Goal: Find specific page/section: Find specific page/section

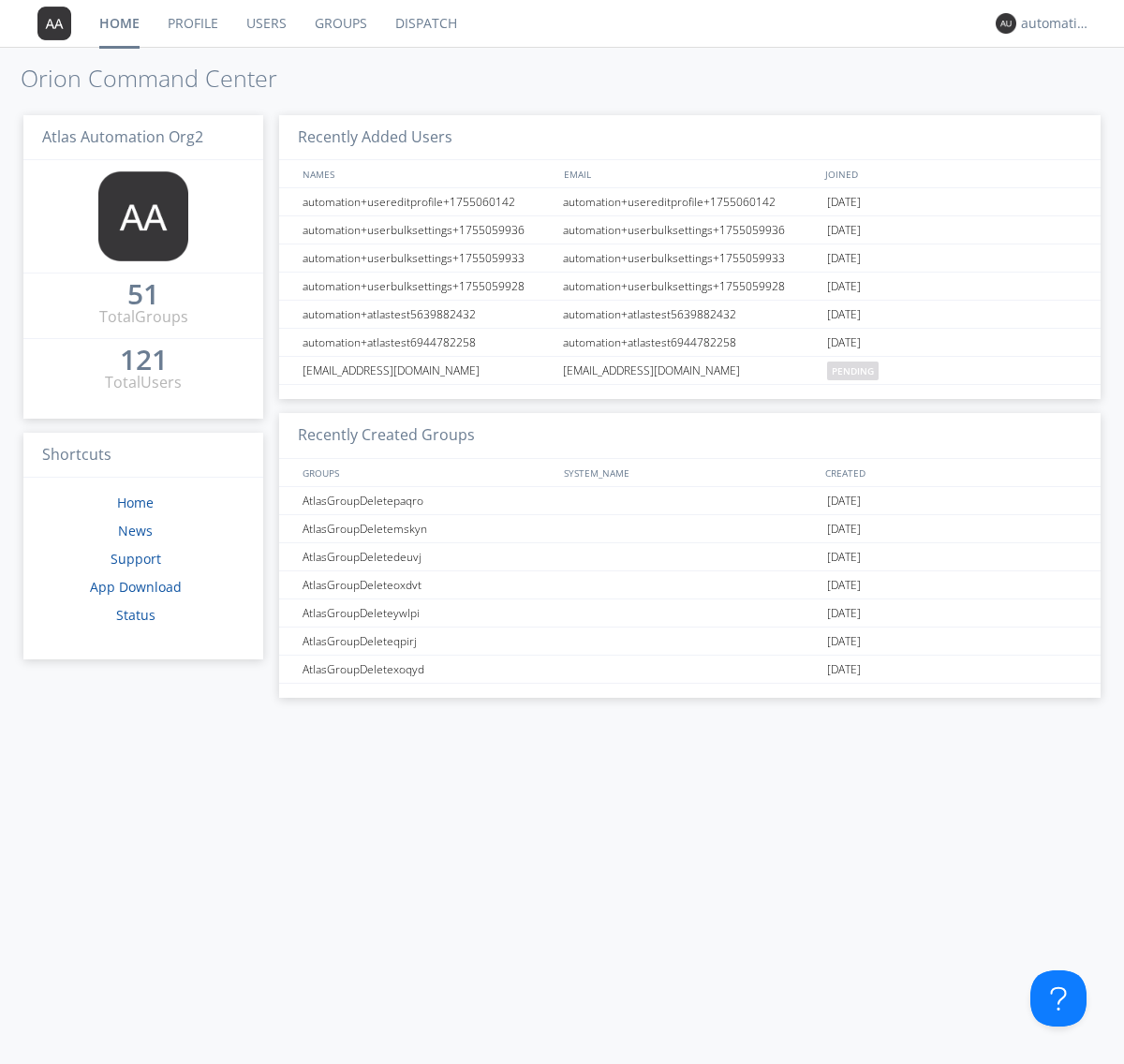
click at [424, 23] on link "Dispatch" at bounding box center [426, 23] width 90 height 47
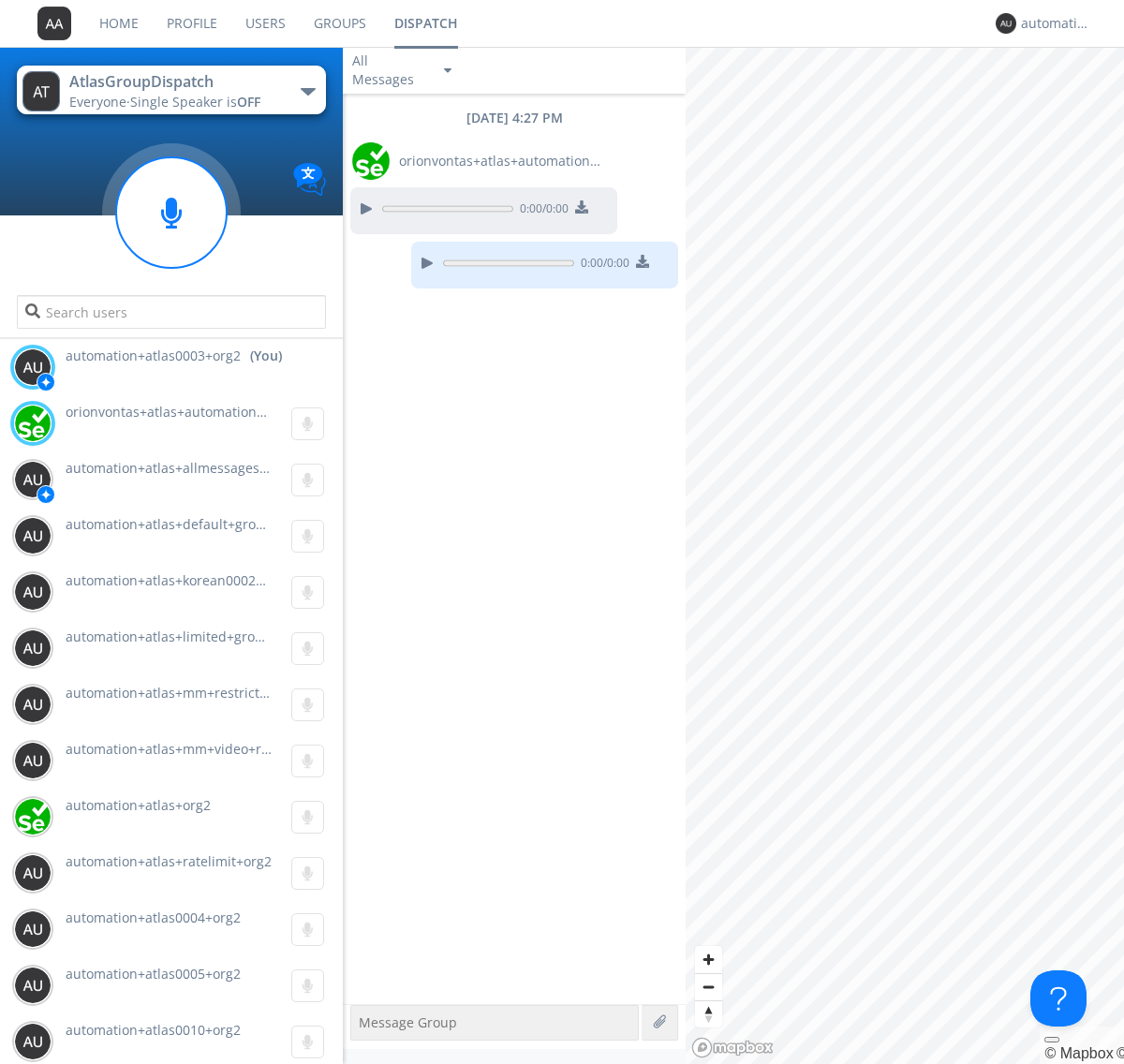
click at [307, 91] on div "button" at bounding box center [308, 92] width 15 height 7
click at [0, 0] on span "AtlasGroupDispatch2" at bounding box center [0, 0] width 0 height 0
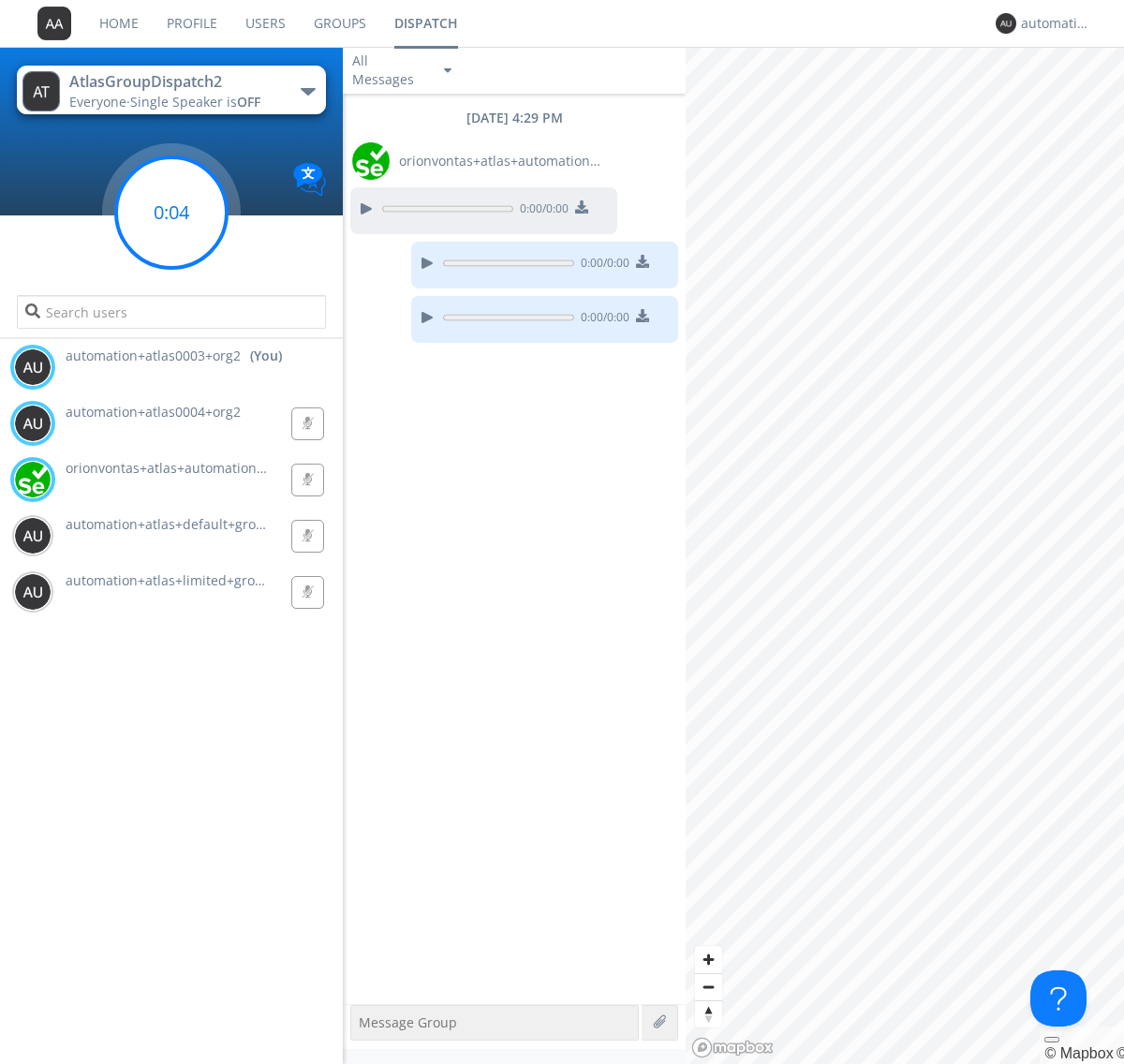
click at [171, 213] on g at bounding box center [171, 213] width 111 height 111
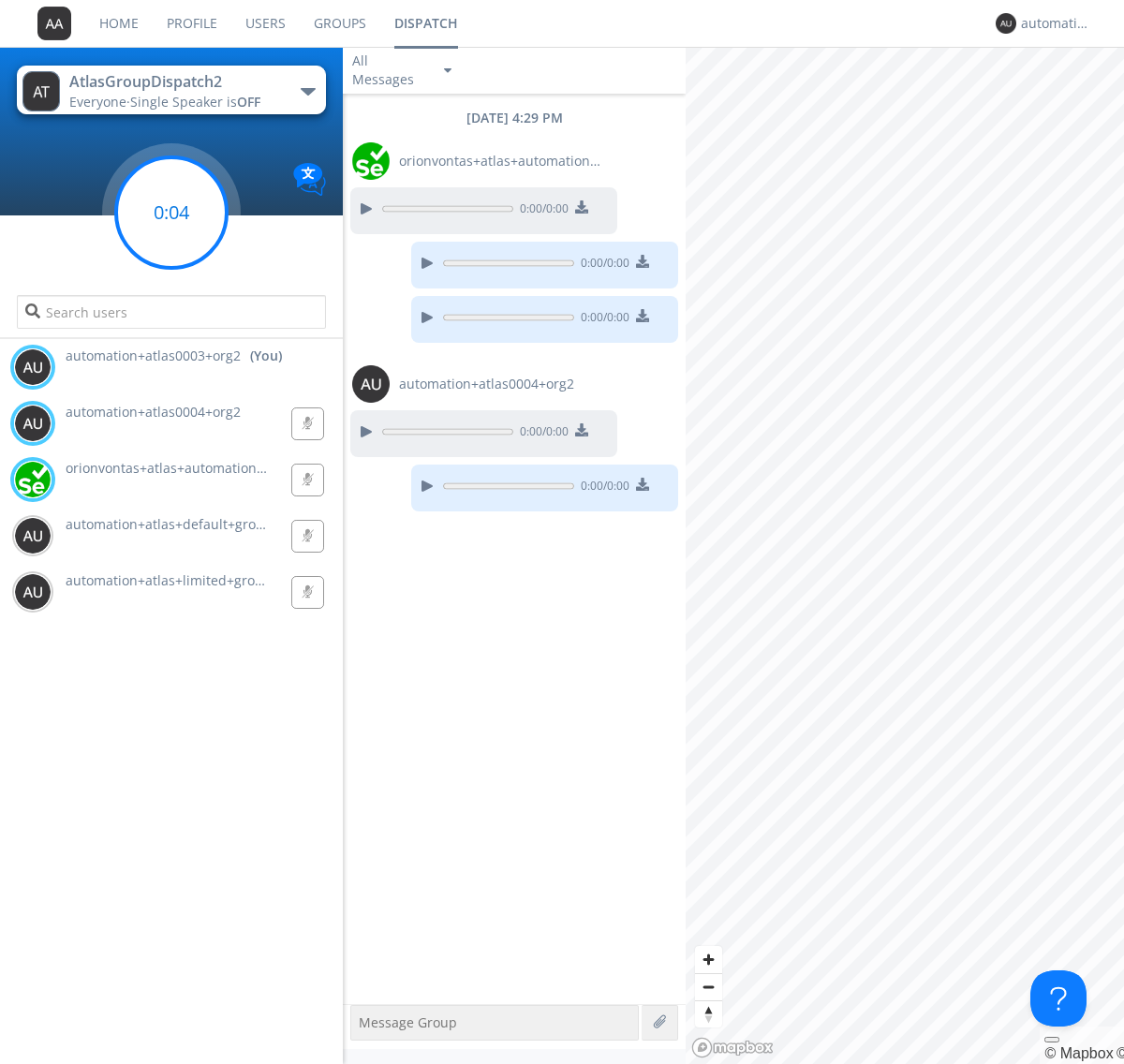
click at [171, 213] on g at bounding box center [171, 213] width 111 height 111
click at [1051, 23] on div "automation+atlas0003+org2" at bounding box center [1056, 23] width 70 height 19
